Goal: Information Seeking & Learning: Compare options

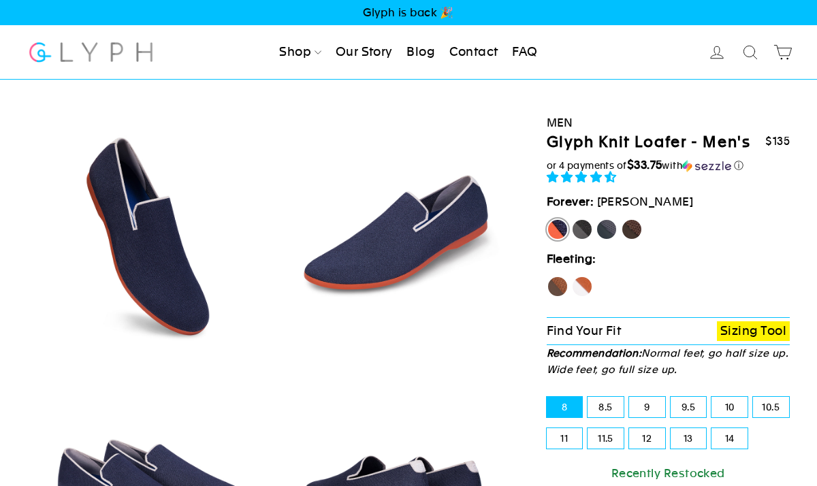
select select "highest-rating"
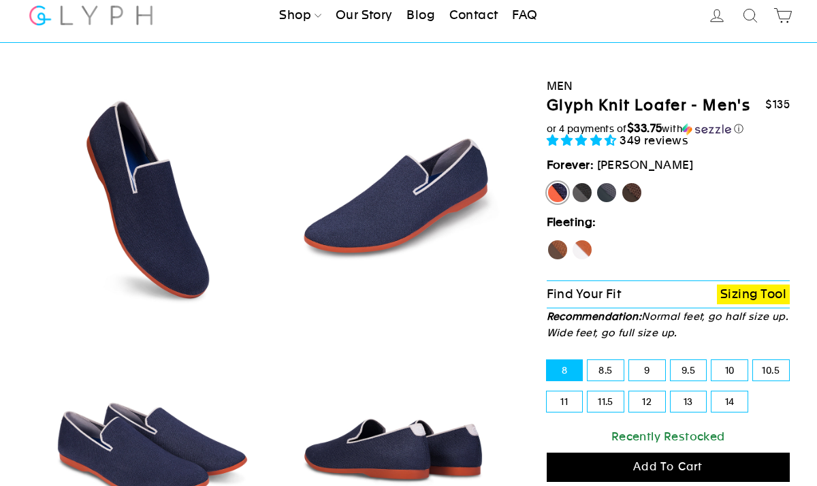
click at [631, 197] on label "Mustang" at bounding box center [632, 193] width 22 height 22
click at [622, 183] on input "Mustang" at bounding box center [621, 182] width 1 height 1
radio input "true"
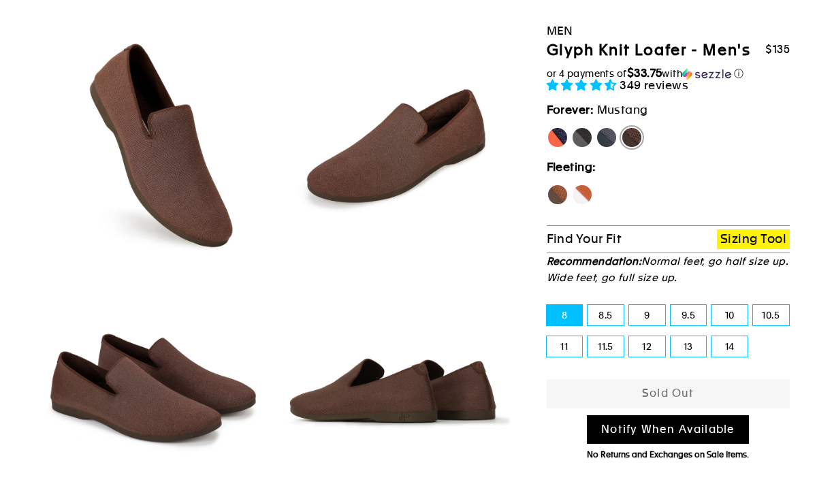
scroll to position [84, 0]
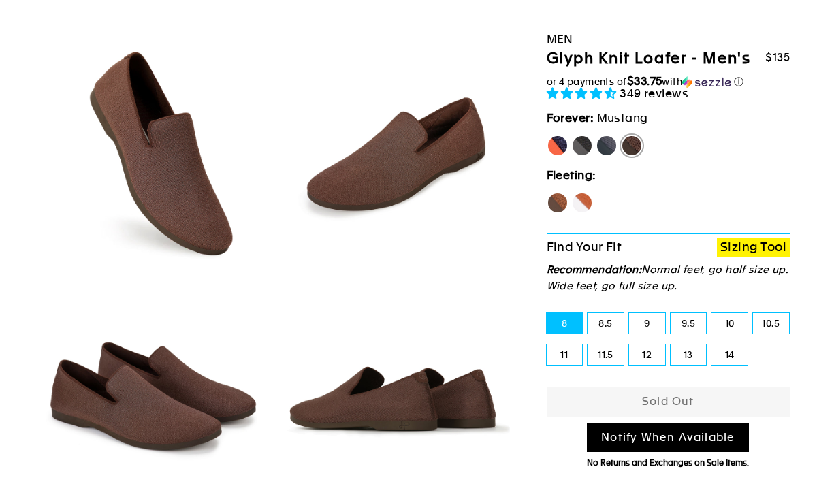
click at [608, 153] on label "Rhino" at bounding box center [607, 146] width 22 height 22
click at [597, 136] on input "Rhino" at bounding box center [596, 135] width 1 height 1
radio input "true"
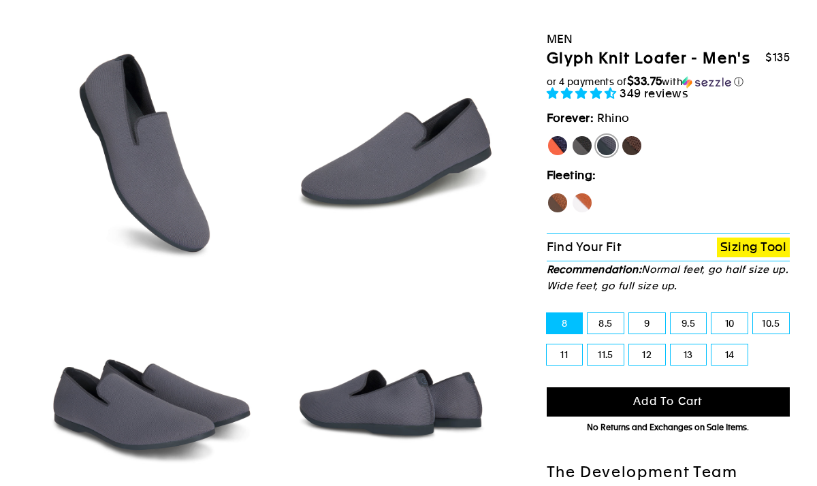
click at [586, 200] on label "Fox" at bounding box center [582, 203] width 22 height 22
click at [572, 193] on input "Fox" at bounding box center [571, 192] width 1 height 1
radio input "true"
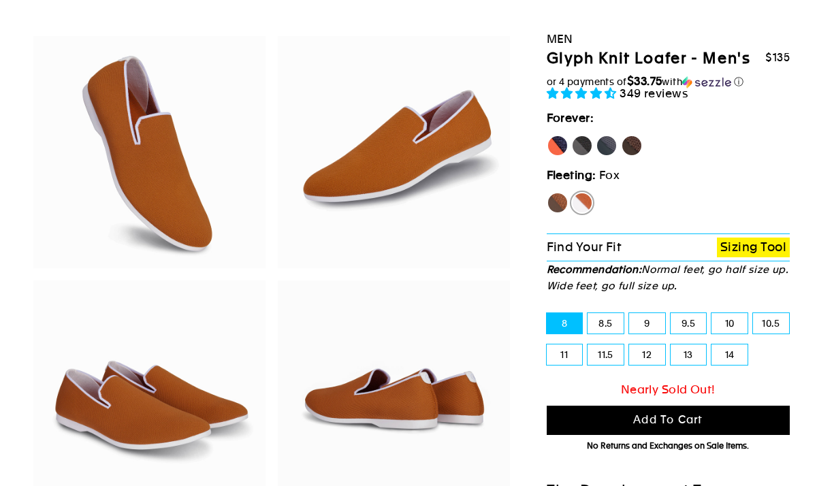
click at [555, 208] on label "Hawk" at bounding box center [558, 203] width 22 height 22
click at [548, 193] on input "Hawk" at bounding box center [547, 192] width 1 height 1
radio input "true"
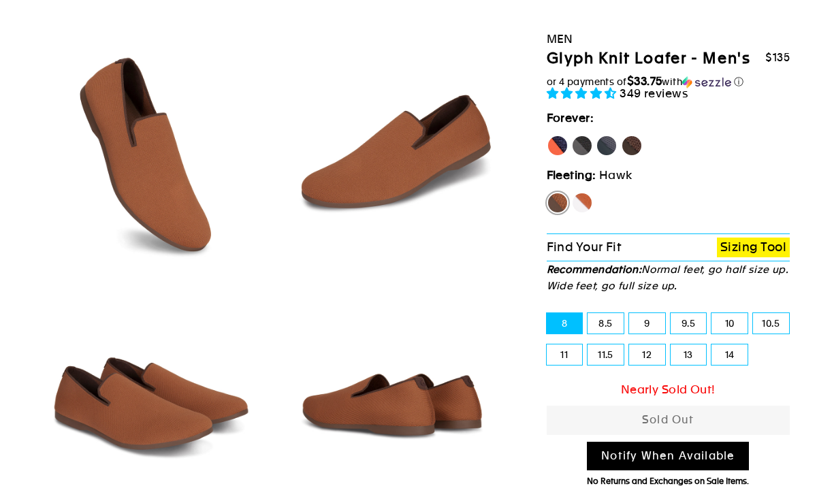
click at [553, 146] on label "[PERSON_NAME]" at bounding box center [558, 146] width 22 height 22
click at [548, 136] on input "[PERSON_NAME]" at bounding box center [547, 135] width 1 height 1
radio input "true"
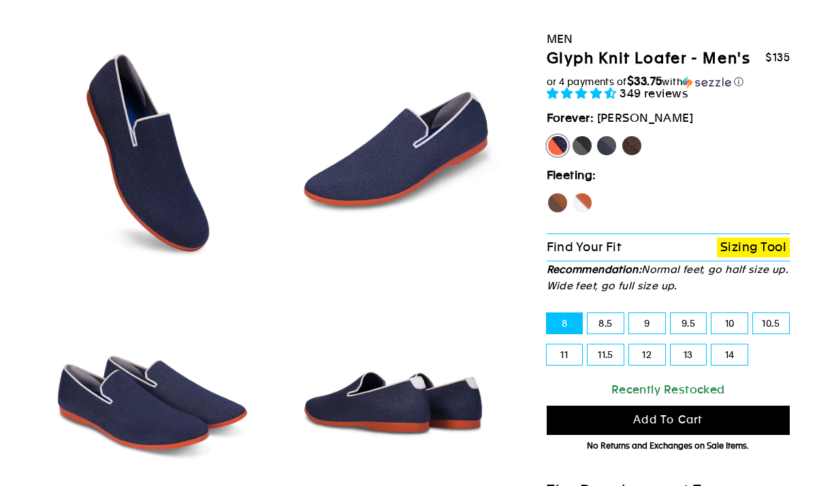
click at [583, 146] on label "Panther" at bounding box center [582, 146] width 22 height 22
click at [572, 136] on input "Panther" at bounding box center [571, 135] width 1 height 1
radio input "true"
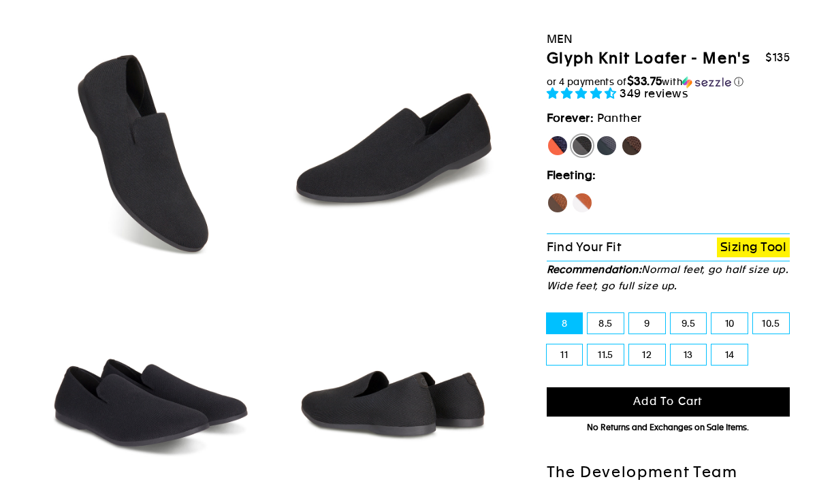
click at [636, 144] on label "Mustang" at bounding box center [632, 146] width 22 height 22
click at [622, 136] on input "Mustang" at bounding box center [621, 135] width 1 height 1
radio input "true"
